Goal: Task Accomplishment & Management: Manage account settings

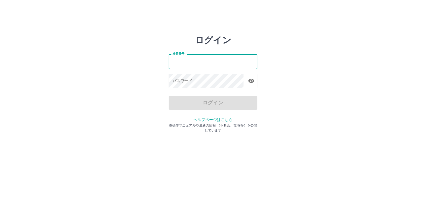
type input "*******"
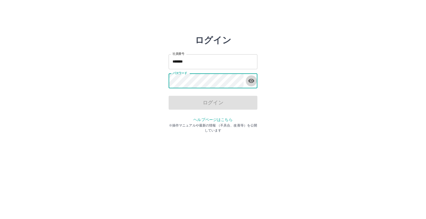
click at [253, 82] on icon "button" at bounding box center [251, 81] width 7 height 7
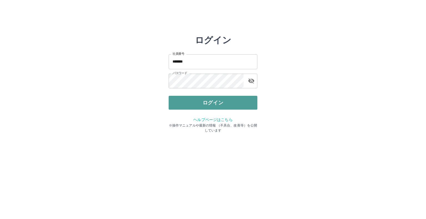
click at [211, 102] on button "ログイン" at bounding box center [212, 103] width 89 height 14
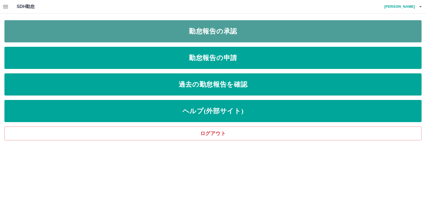
click at [131, 29] on link "勤怠報告の承認" at bounding box center [212, 31] width 417 height 22
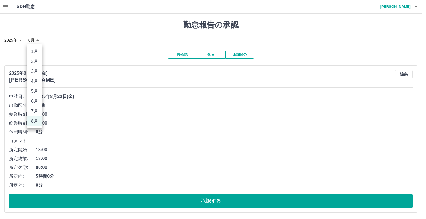
click at [34, 40] on div at bounding box center [213, 109] width 426 height 219
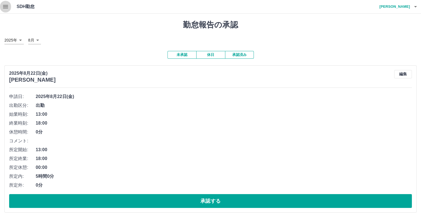
click at [6, 7] on icon "button" at bounding box center [5, 6] width 7 height 7
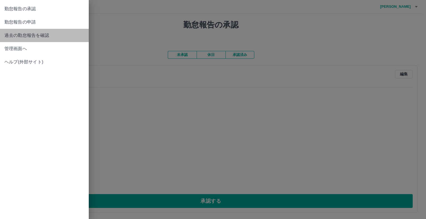
click at [14, 36] on span "過去の勤怠報告を確認" at bounding box center [44, 35] width 80 height 7
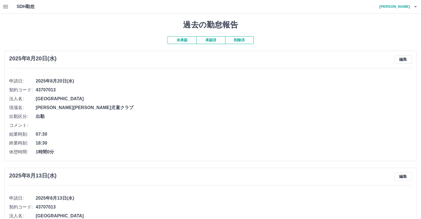
click at [29, 144] on span "終業時刻:" at bounding box center [22, 143] width 27 height 7
click at [49, 143] on span "18:30" at bounding box center [224, 143] width 377 height 7
click at [402, 61] on button "編集" at bounding box center [404, 59] width 18 height 8
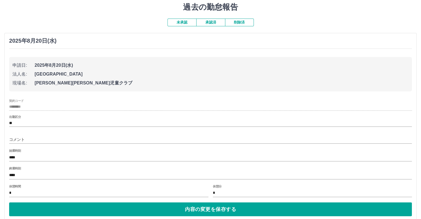
scroll to position [28, 0]
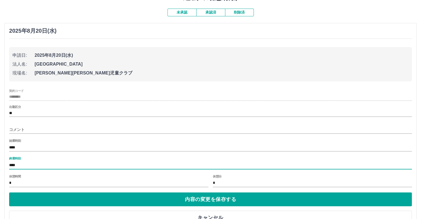
drag, startPoint x: 20, startPoint y: 165, endPoint x: 22, endPoint y: 164, distance: 3.0
click at [20, 166] on input "****" at bounding box center [210, 165] width 403 height 8
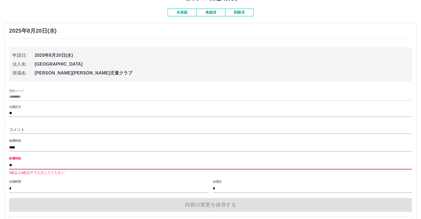
type input "*"
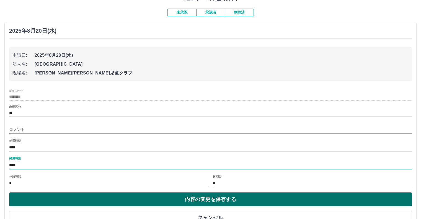
type input "****"
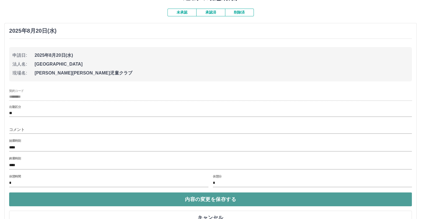
click at [205, 199] on button "内容の変更を保存する" at bounding box center [210, 200] width 403 height 14
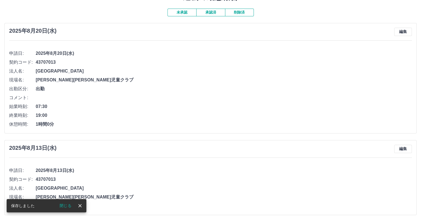
click at [79, 207] on icon "close" at bounding box center [79, 205] width 3 height 3
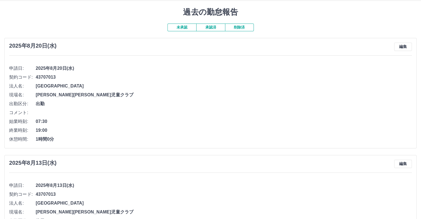
scroll to position [0, 0]
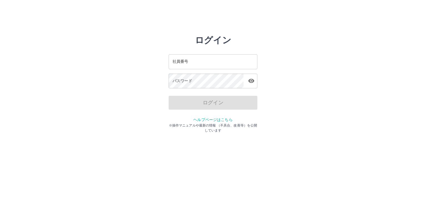
click at [170, 62] on input "社員番号" at bounding box center [212, 61] width 89 height 15
type input "*******"
click at [251, 83] on icon "button" at bounding box center [251, 81] width 6 height 4
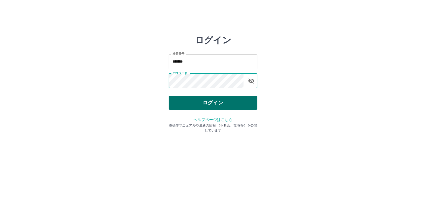
click at [233, 105] on button "ログイン" at bounding box center [212, 103] width 89 height 14
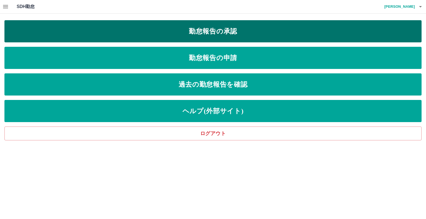
click at [236, 31] on link "勤怠報告の承認" at bounding box center [212, 31] width 417 height 22
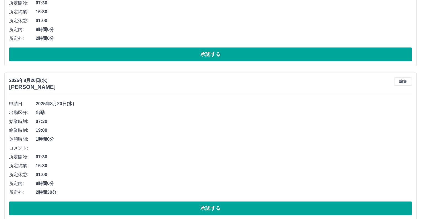
scroll to position [610, 0]
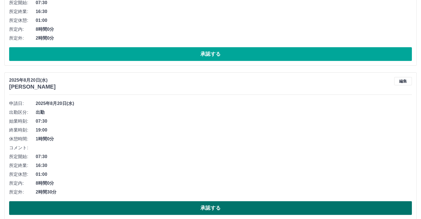
click at [217, 207] on button "承認する" at bounding box center [210, 208] width 403 height 14
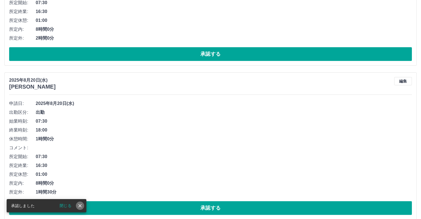
click at [79, 207] on icon "close" at bounding box center [80, 206] width 6 height 6
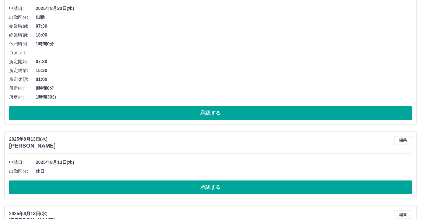
scroll to position [887, 0]
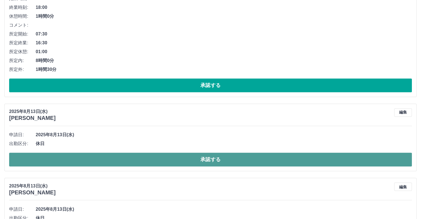
click at [221, 161] on button "承認する" at bounding box center [210, 160] width 403 height 14
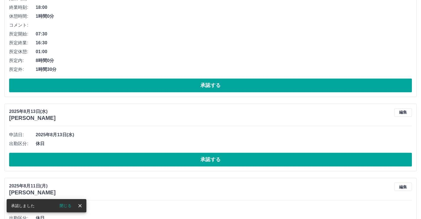
click at [81, 207] on icon "close" at bounding box center [79, 205] width 3 height 3
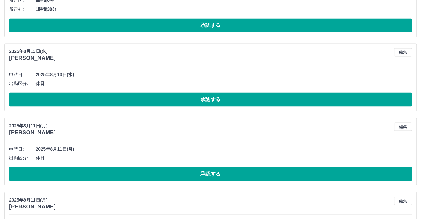
scroll to position [970, 0]
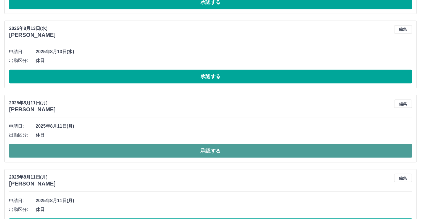
click at [216, 153] on button "承認する" at bounding box center [210, 151] width 403 height 14
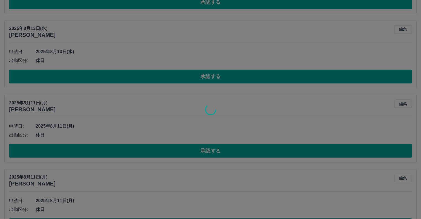
scroll to position [919, 0]
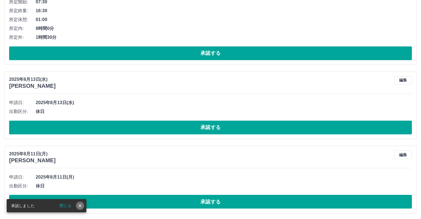
click at [81, 209] on button "close" at bounding box center [80, 206] width 8 height 8
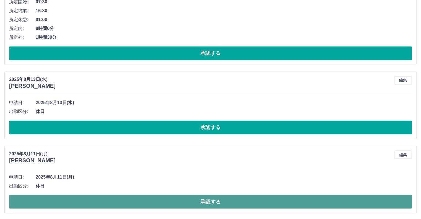
click at [219, 199] on button "承認する" at bounding box center [210, 202] width 403 height 14
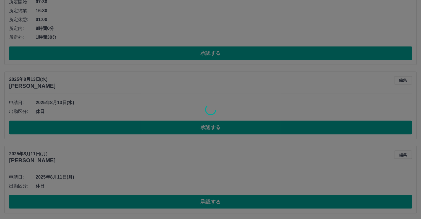
scroll to position [845, 0]
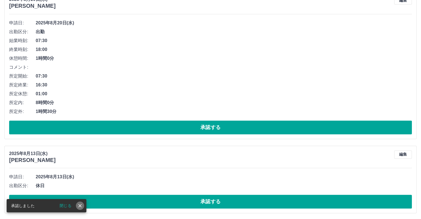
click at [81, 208] on icon "close" at bounding box center [80, 206] width 6 height 6
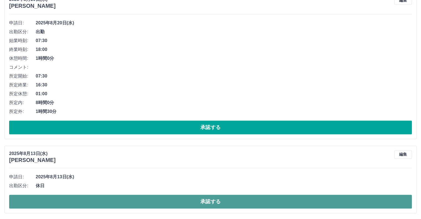
click at [218, 203] on button "承認する" at bounding box center [210, 202] width 403 height 14
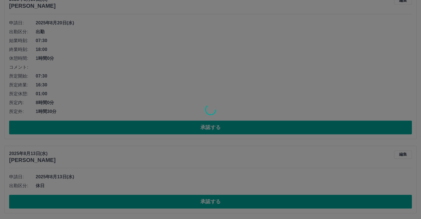
scroll to position [770, 0]
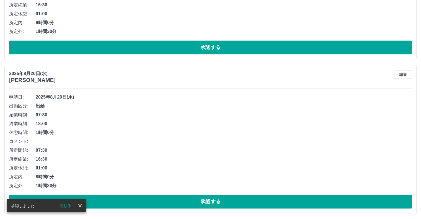
click at [80, 206] on icon "close" at bounding box center [79, 205] width 3 height 3
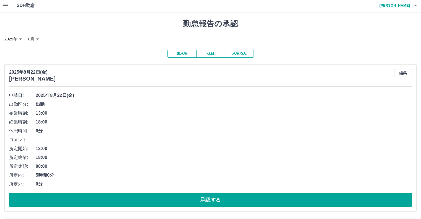
scroll to position [0, 0]
